Goal: Communication & Community: Answer question/provide support

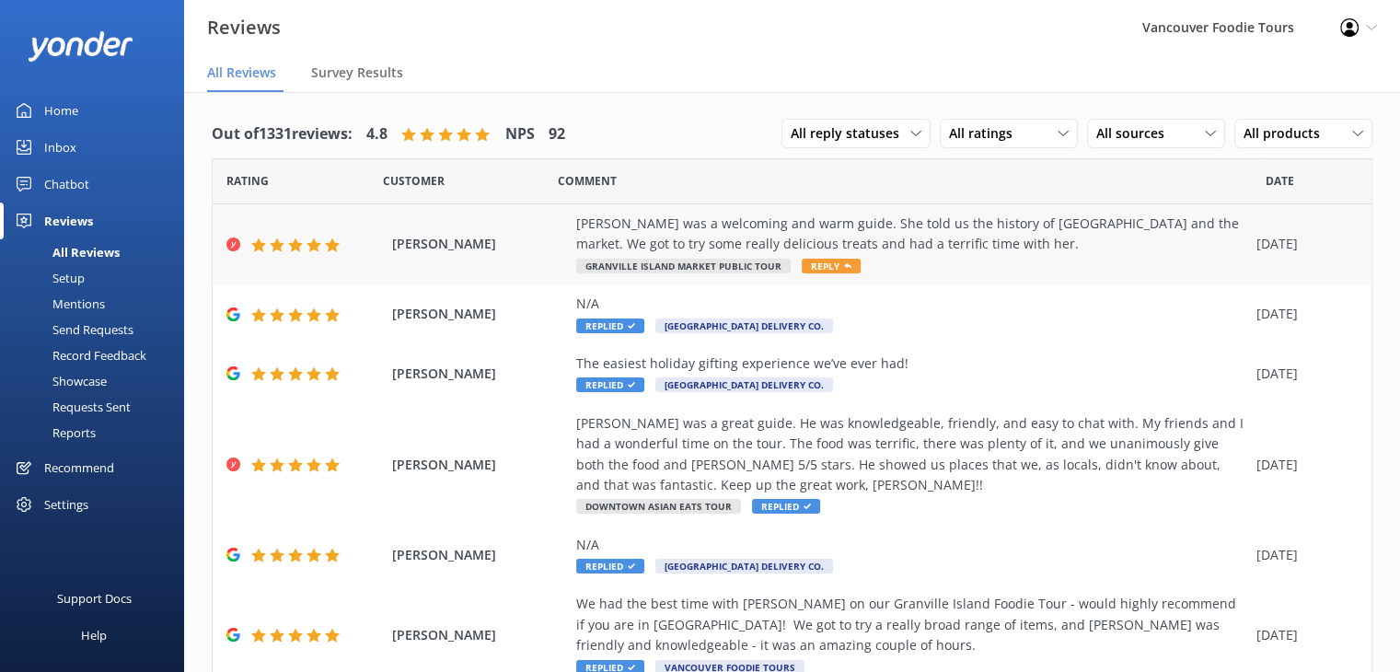
click at [910, 222] on div "[PERSON_NAME] was a welcoming and warm guide. She told us the history of [GEOGR…" at bounding box center [911, 233] width 671 height 41
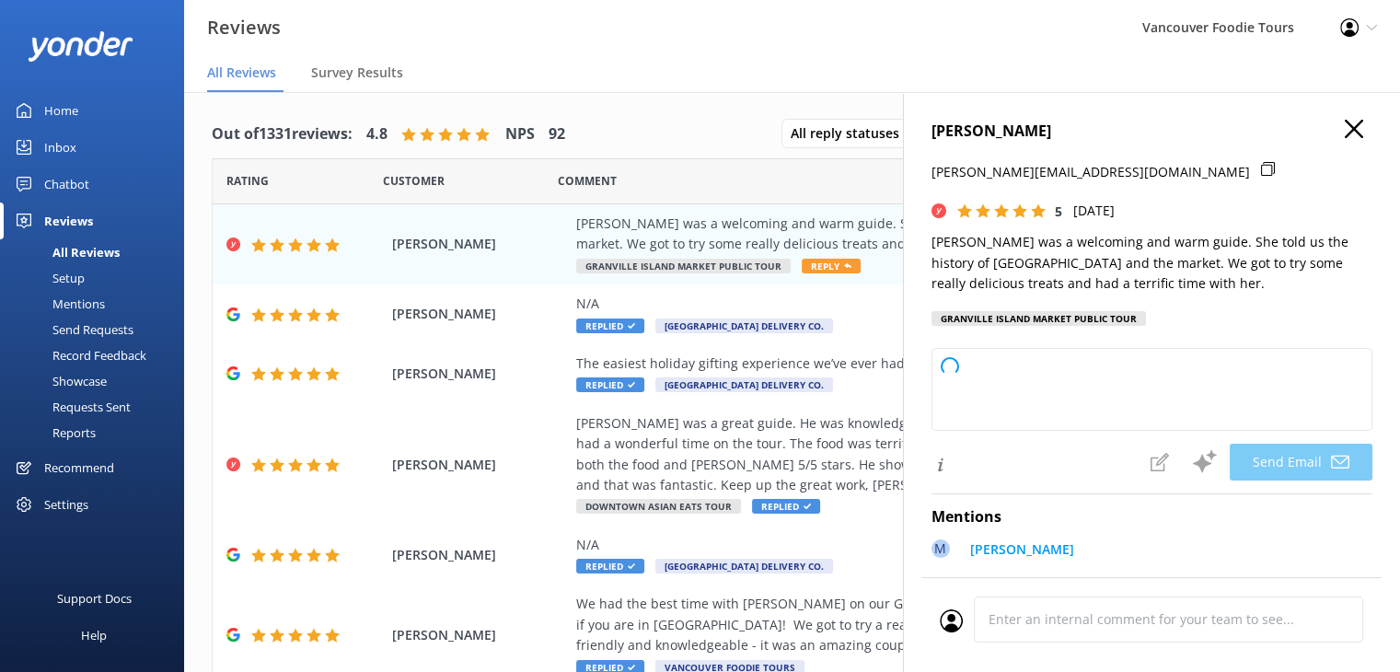
type textarea "Thank you so much, [PERSON_NAME]! We're delighted you enjoyed your time with [P…"
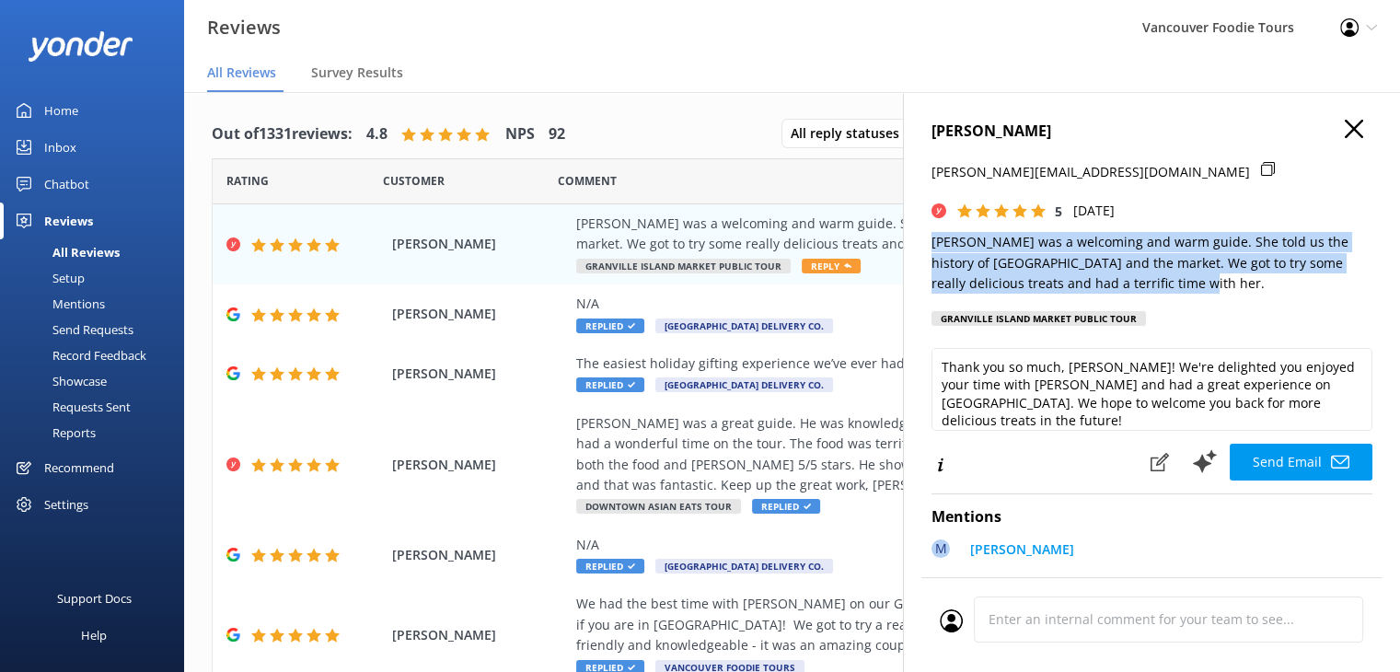
drag, startPoint x: 946, startPoint y: 246, endPoint x: 1167, endPoint y: 288, distance: 224.9
click at [1167, 288] on p "[PERSON_NAME] was a welcoming and warm guide. She told us the history of [GEOGR…" at bounding box center [1151, 263] width 441 height 62
copy p "[PERSON_NAME] was a welcoming and warm guide. She told us the history of [GEOGR…"
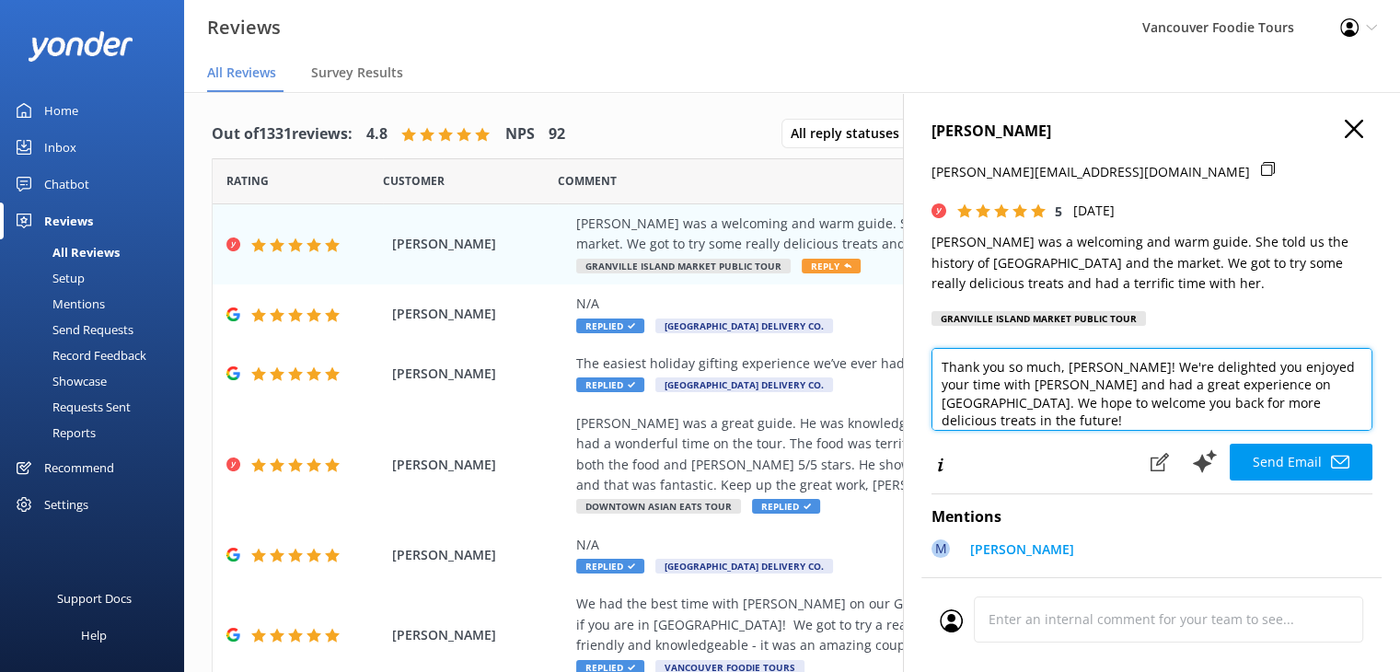
click at [1020, 358] on textarea "Thank you so much, [PERSON_NAME]! We're delighted you enjoyed your time with [P…" at bounding box center [1151, 389] width 441 height 83
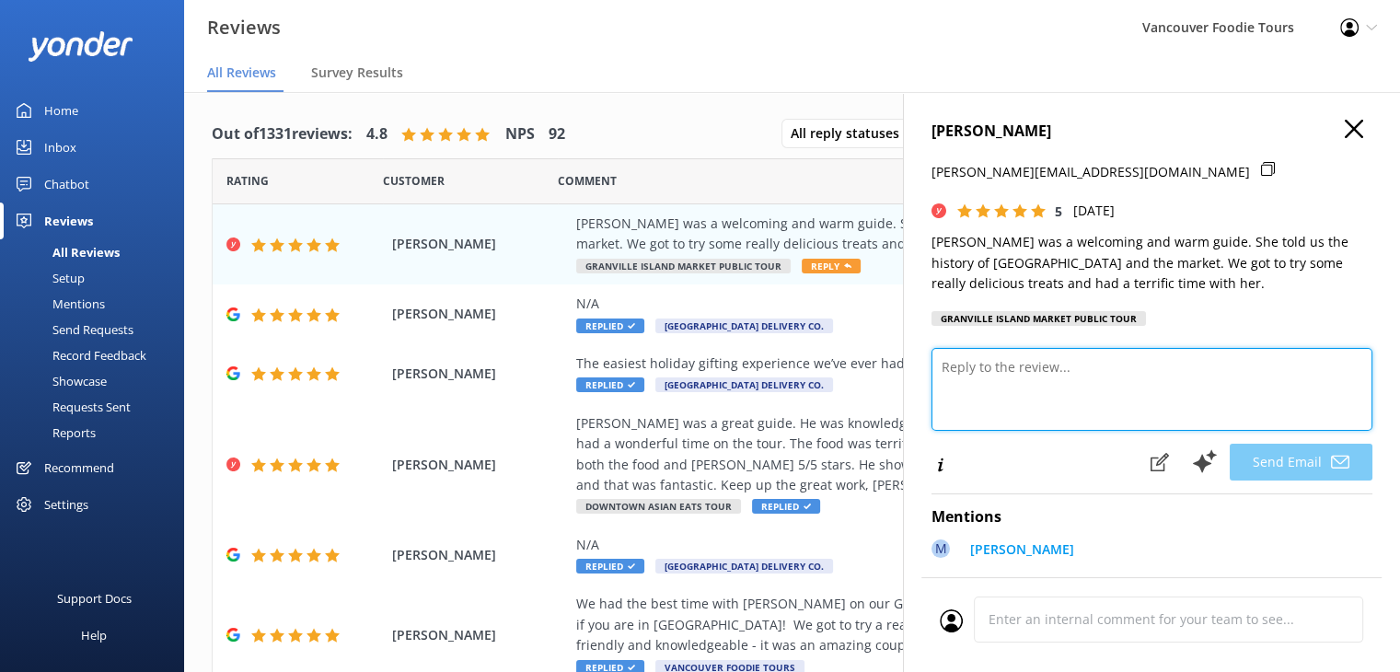
paste textarea "Hi [PERSON_NAME], Thank you for the lovely review! We’re so glad you had such a…"
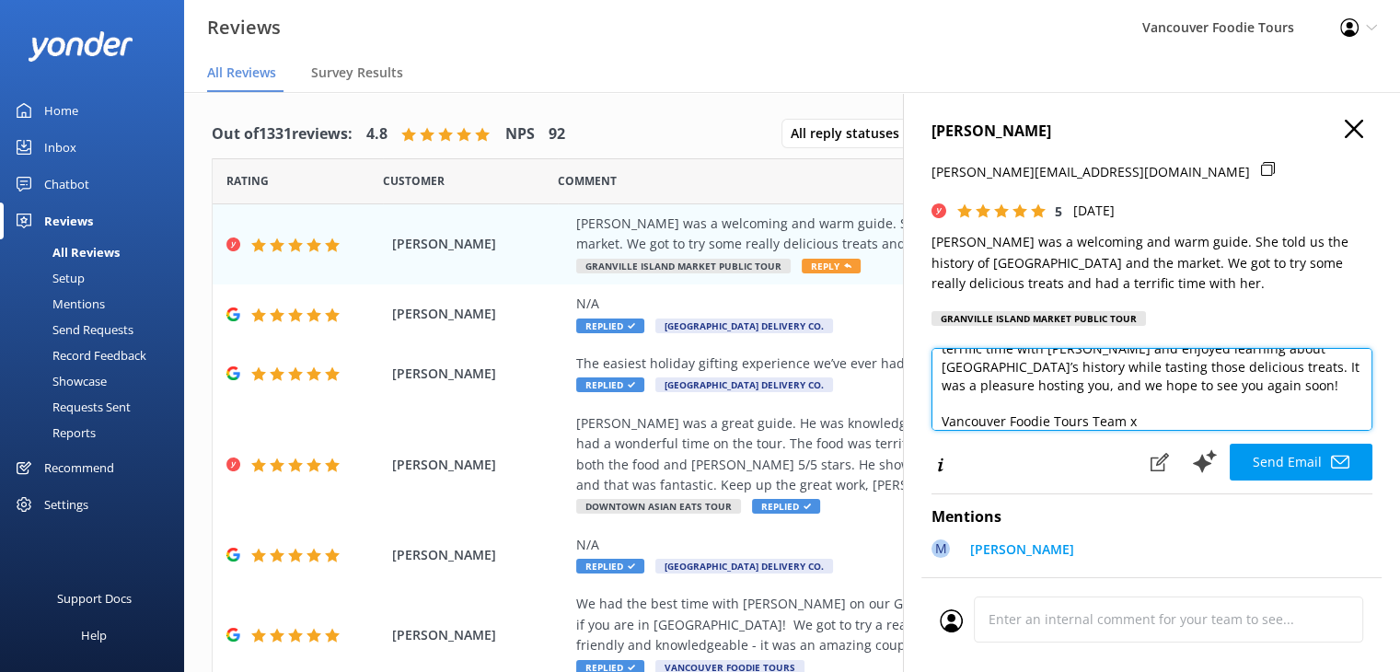
scroll to position [81, 0]
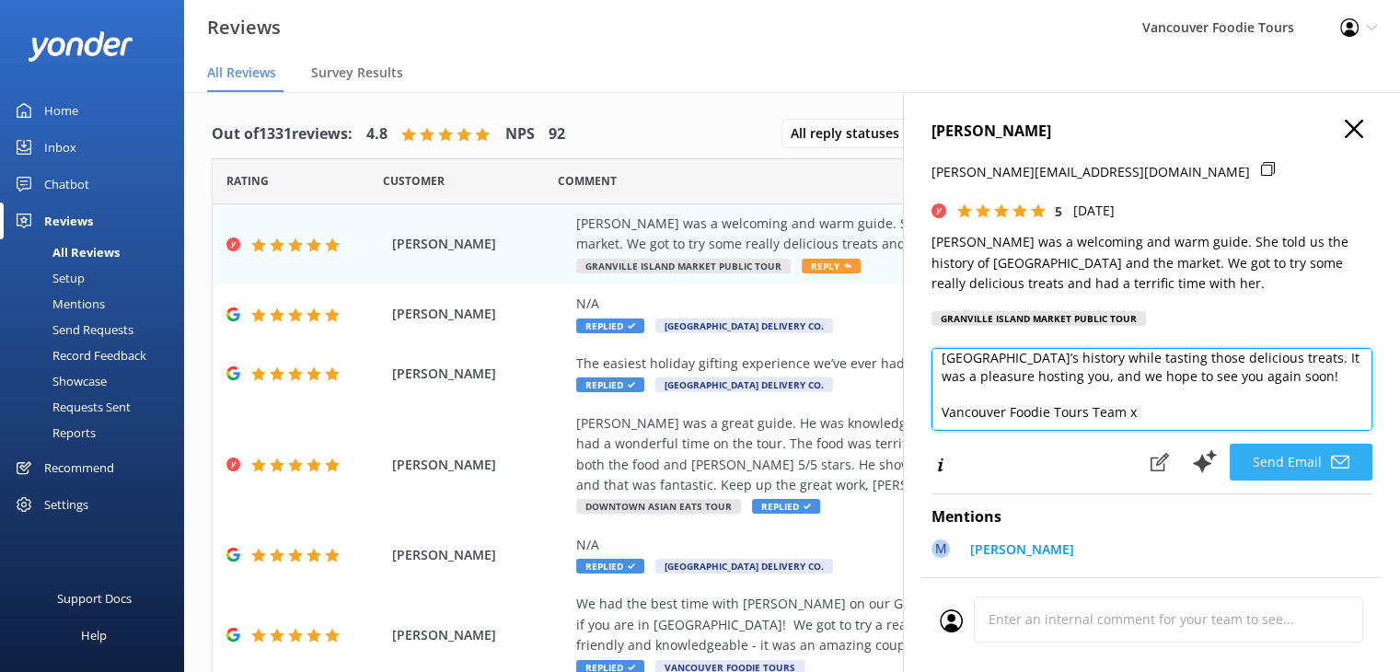
type textarea "Hi [PERSON_NAME], Thank you for the lovely review! We’re so glad you had such a…"
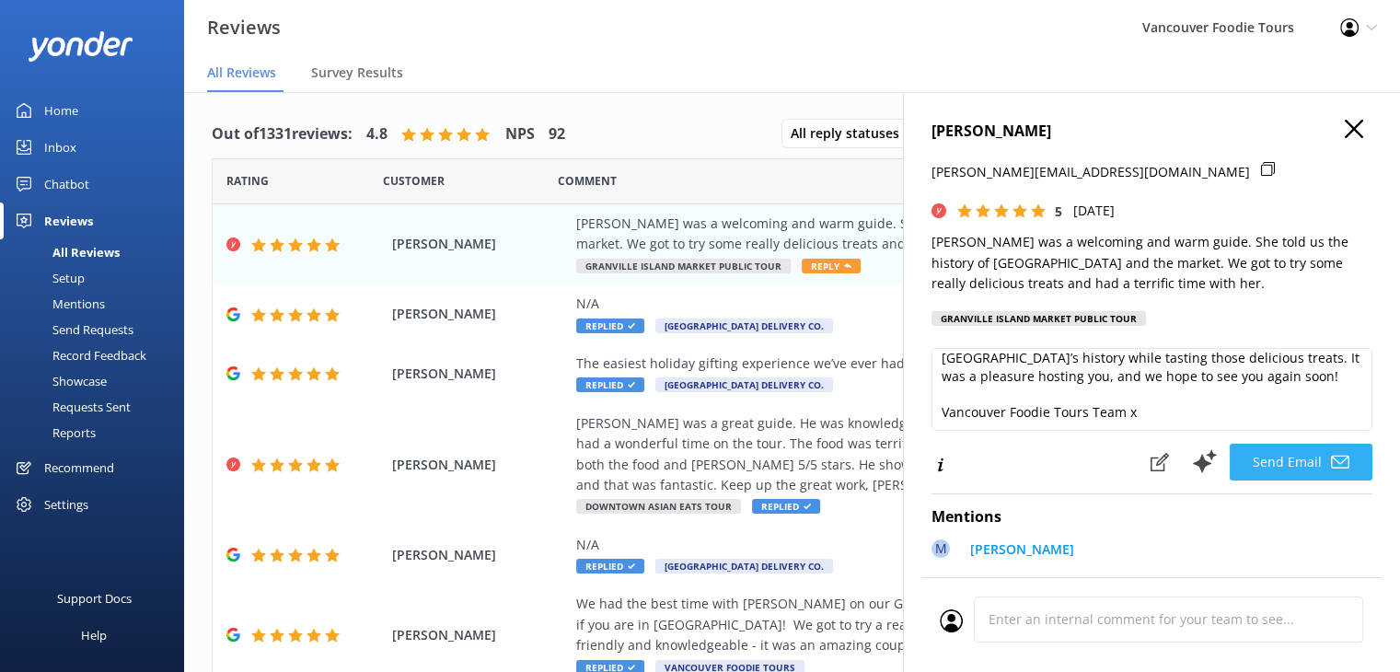
click at [1331, 465] on icon at bounding box center [1340, 462] width 18 height 18
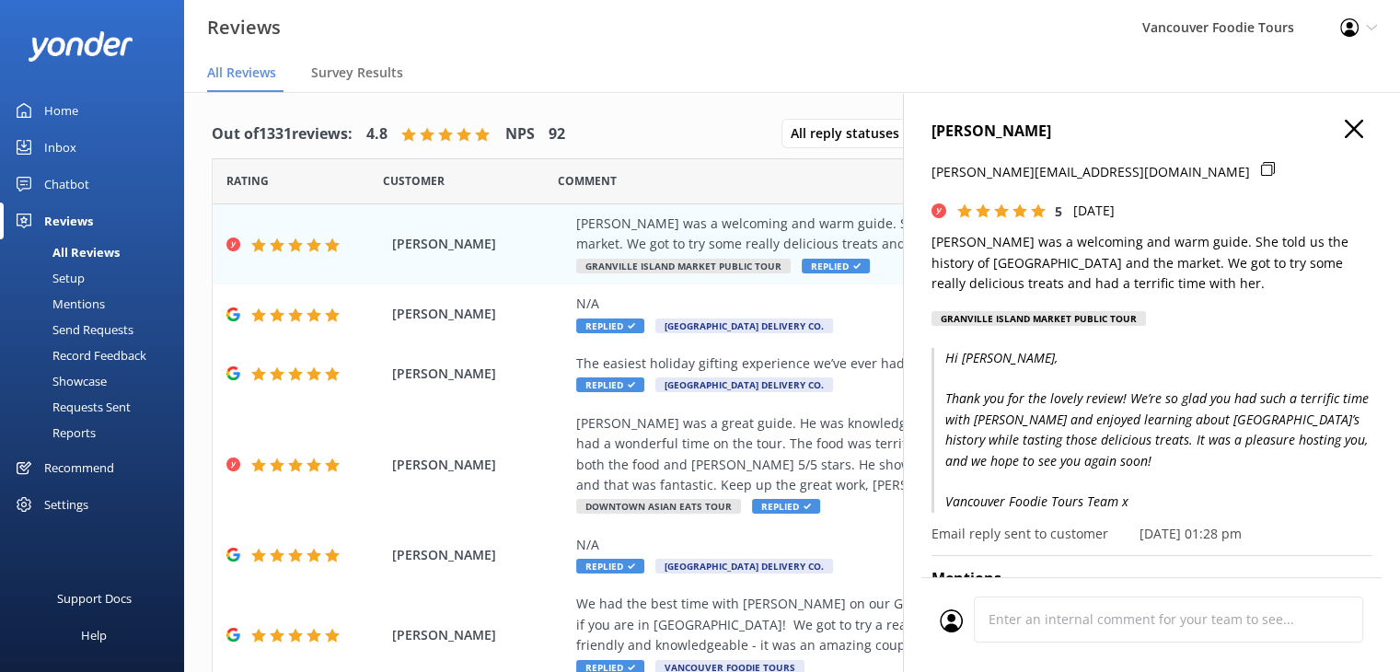
click at [1344, 136] on icon "button" at bounding box center [1353, 129] width 18 height 18
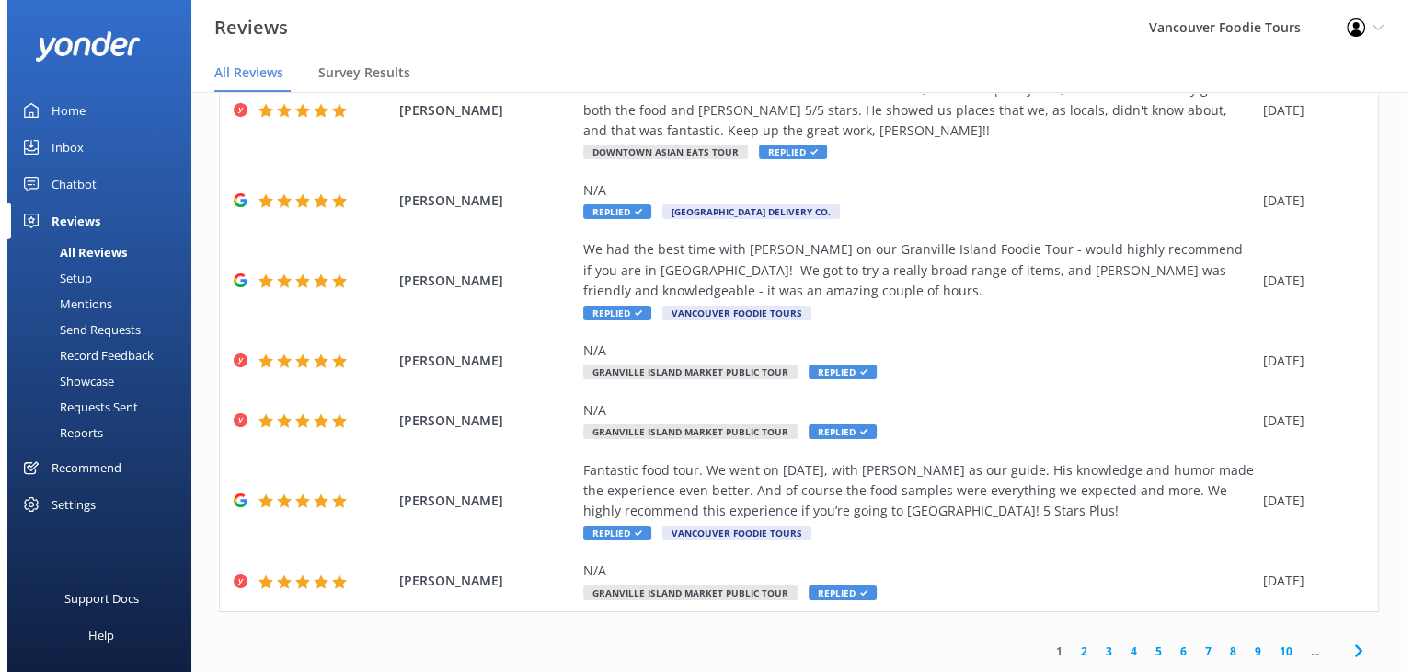
scroll to position [0, 0]
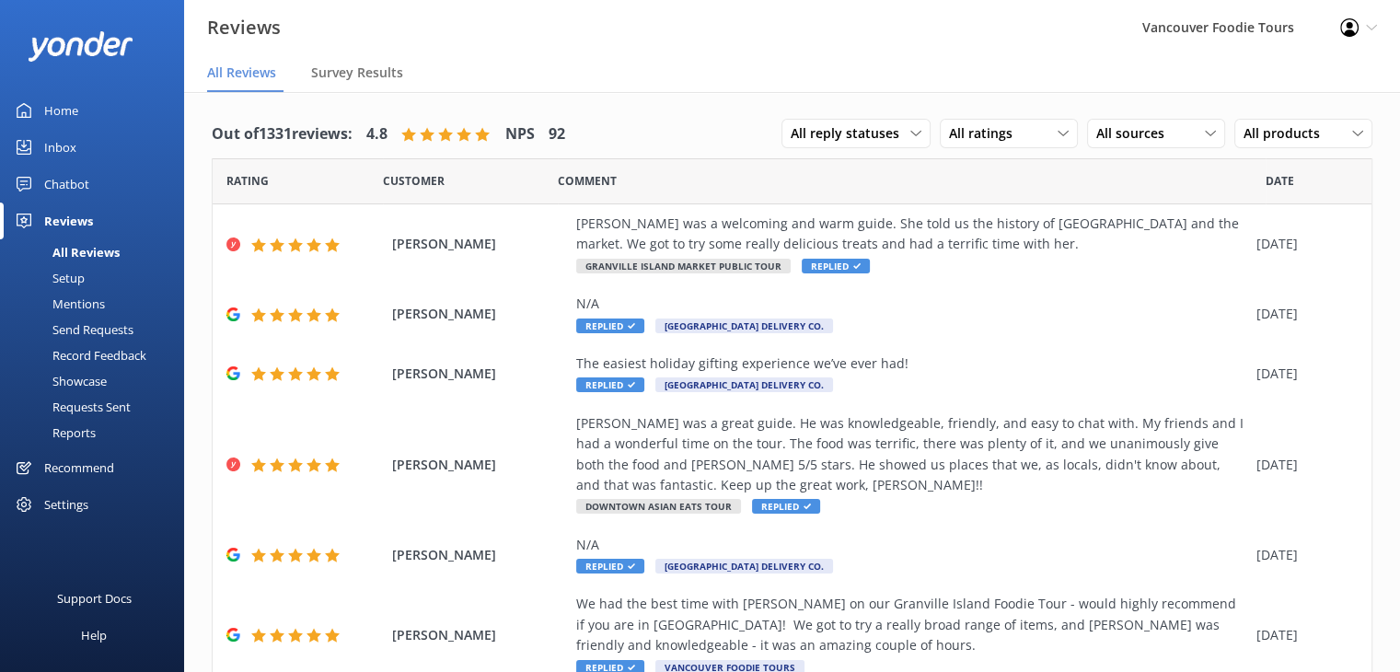
click at [74, 150] on div "Inbox" at bounding box center [60, 147] width 32 height 37
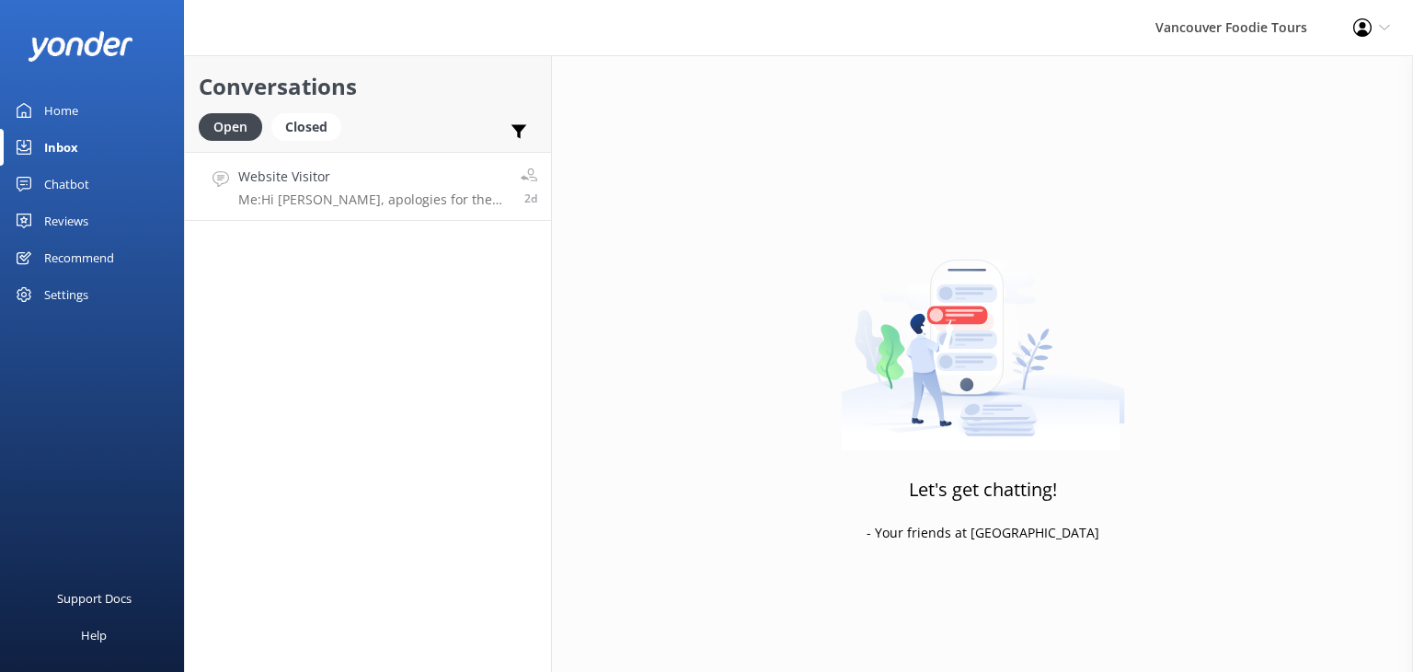
click at [403, 191] on p "Me: Hi [PERSON_NAME], apologies for the delayed response. I’d be happy to assis…" at bounding box center [372, 199] width 269 height 17
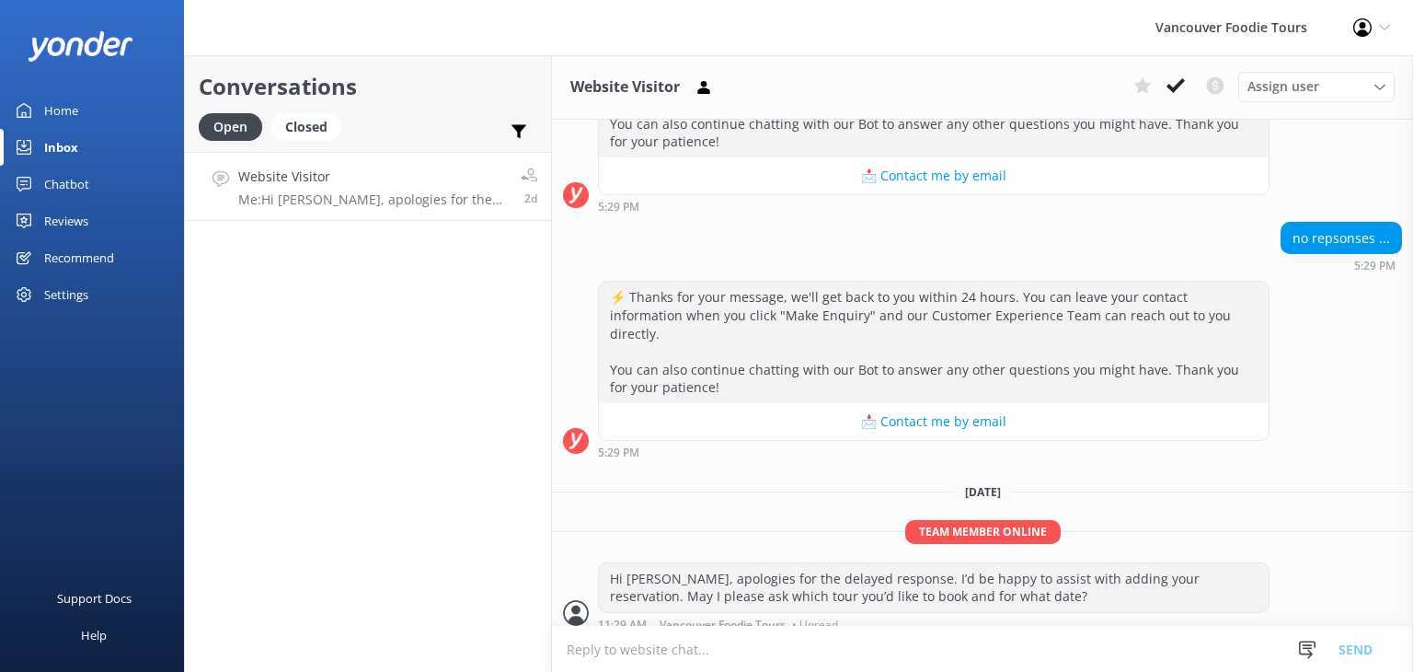
scroll to position [947, 0]
